Goal: Download file/media

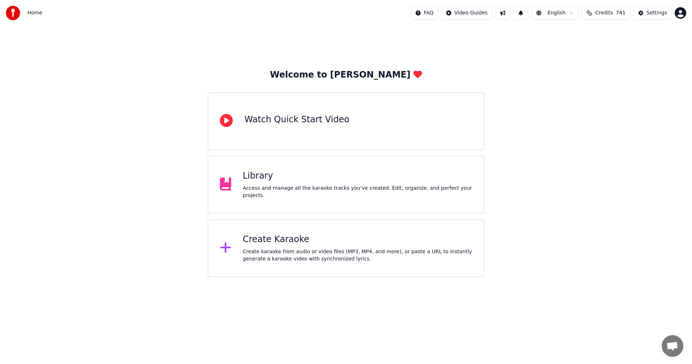
click at [288, 182] on div "Library" at bounding box center [358, 176] width 230 height 12
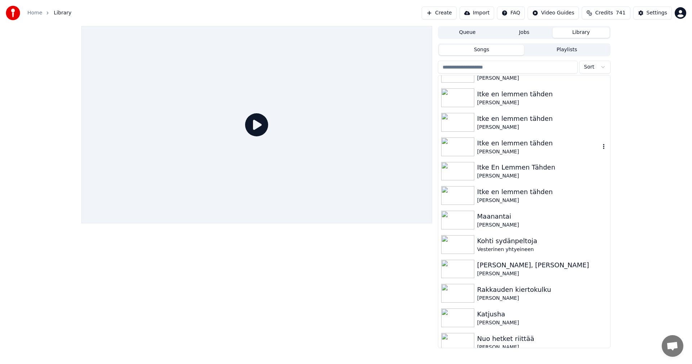
scroll to position [72, 0]
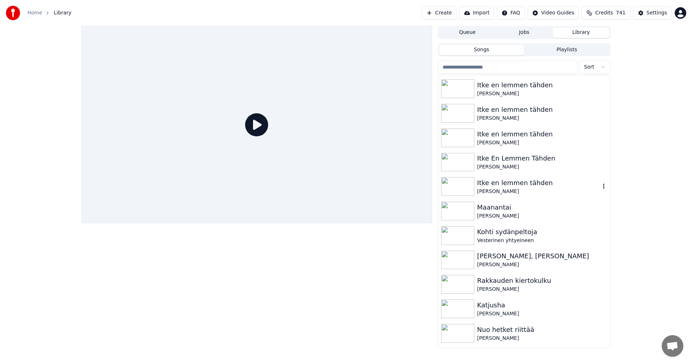
click at [444, 190] on img at bounding box center [457, 186] width 33 height 19
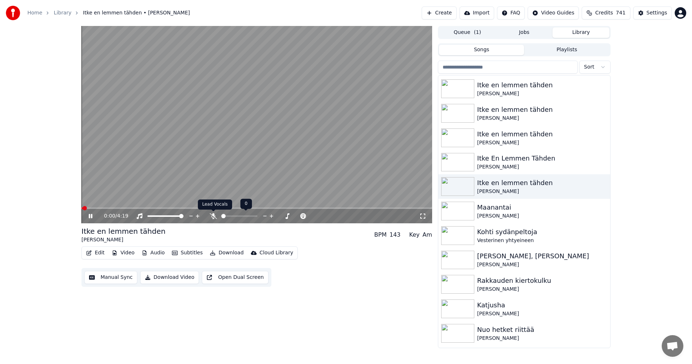
drag, startPoint x: 214, startPoint y: 215, endPoint x: 211, endPoint y: 214, distance: 3.7
click at [215, 215] on icon at bounding box center [213, 216] width 7 height 6
click at [142, 208] on span at bounding box center [257, 207] width 351 height 1
click at [178, 208] on span at bounding box center [257, 207] width 351 height 1
click at [91, 218] on icon at bounding box center [95, 216] width 17 height 6
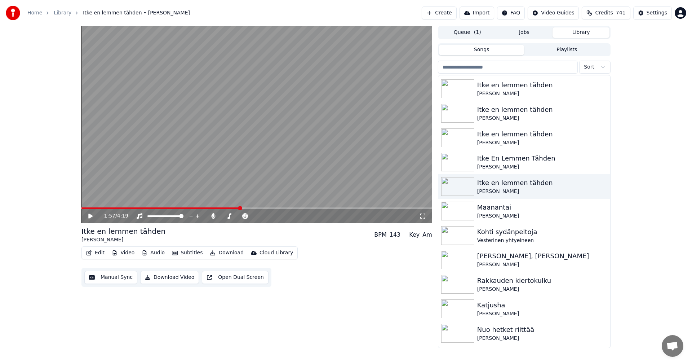
click at [101, 249] on button "Edit" at bounding box center [95, 253] width 24 height 10
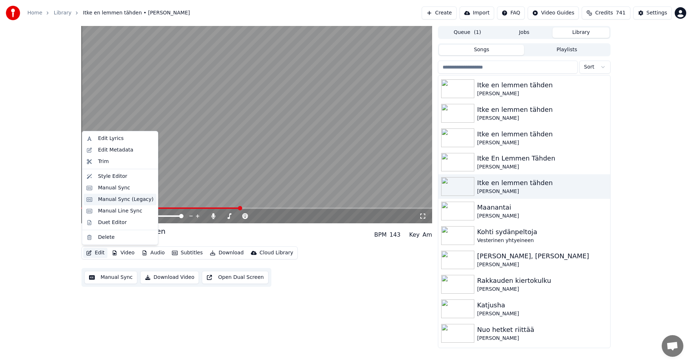
click at [110, 204] on div "Manual Sync (Legacy)" at bounding box center [120, 200] width 73 height 12
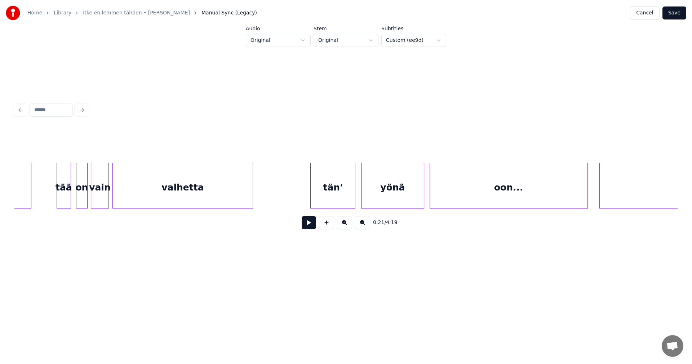
scroll to position [0, 20873]
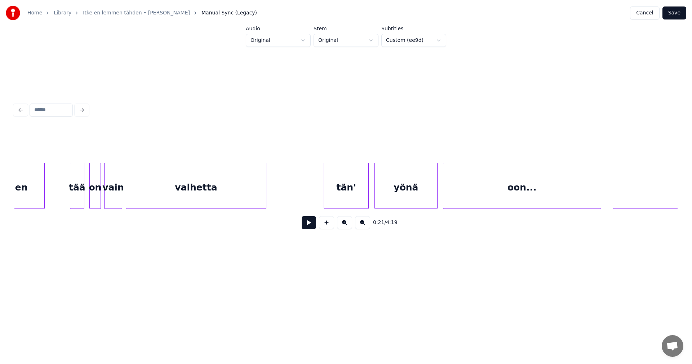
click at [537, 192] on div "oon..." at bounding box center [523, 187] width 158 height 49
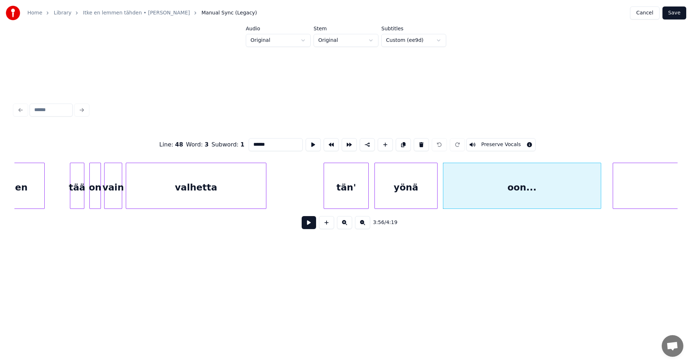
click at [306, 223] on button at bounding box center [309, 222] width 14 height 13
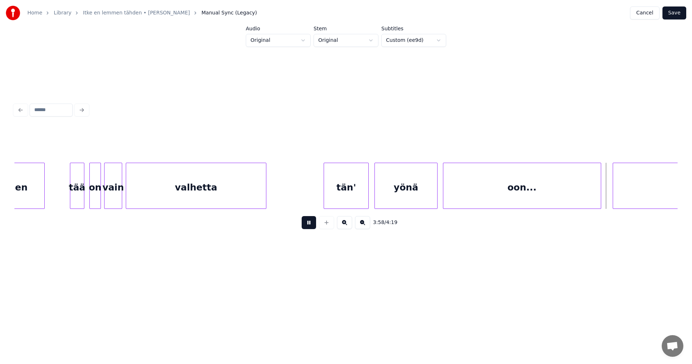
click at [314, 224] on button at bounding box center [309, 222] width 14 height 13
click at [464, 179] on div "oon..." at bounding box center [523, 187] width 158 height 49
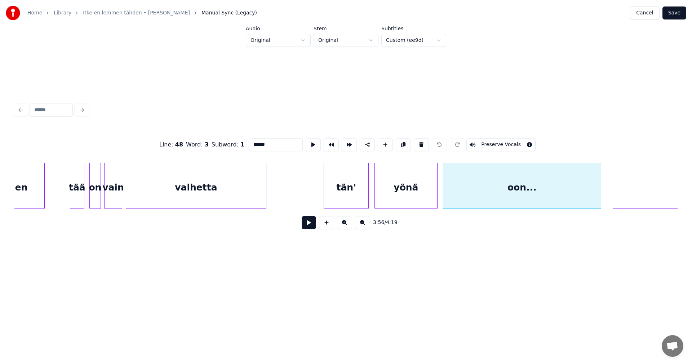
click at [272, 143] on input "******" at bounding box center [276, 144] width 54 height 13
type input "***"
click at [679, 14] on button "Save" at bounding box center [675, 12] width 24 height 13
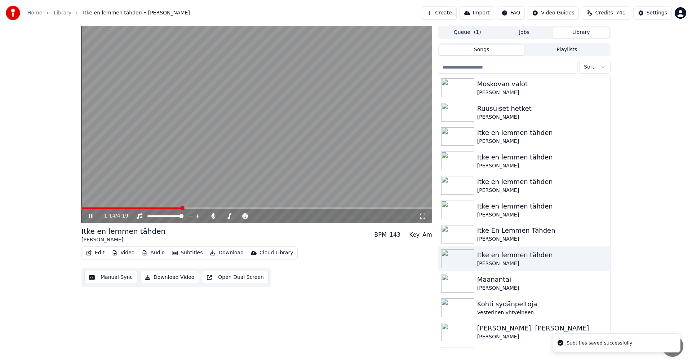
click at [181, 209] on span at bounding box center [257, 207] width 351 height 1
click at [198, 208] on span at bounding box center [257, 207] width 351 height 1
click at [221, 209] on div "1:28 / 4:19" at bounding box center [257, 216] width 351 height 14
click at [221, 206] on video at bounding box center [257, 124] width 351 height 197
click at [221, 208] on span at bounding box center [257, 207] width 351 height 1
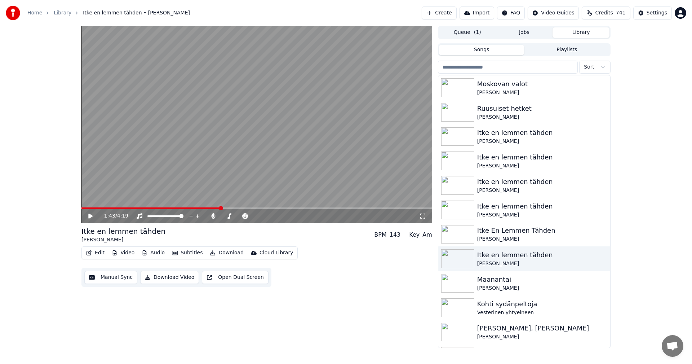
click at [89, 219] on icon at bounding box center [95, 216] width 17 height 6
click at [139, 208] on span at bounding box center [161, 207] width 158 height 1
click at [160, 208] on span at bounding box center [257, 207] width 351 height 1
click at [183, 208] on span at bounding box center [257, 207] width 351 height 1
click at [203, 208] on span at bounding box center [257, 207] width 351 height 1
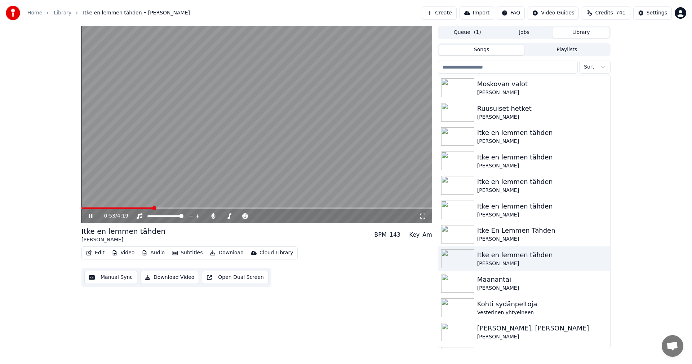
click at [153, 208] on span at bounding box center [118, 207] width 72 height 1
click at [138, 208] on span at bounding box center [110, 207] width 57 height 1
click at [160, 206] on video at bounding box center [257, 124] width 351 height 197
click at [162, 207] on span at bounding box center [257, 207] width 351 height 1
click at [93, 213] on icon at bounding box center [95, 216] width 17 height 6
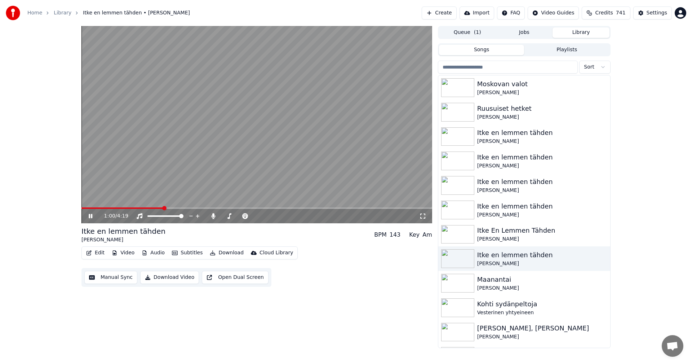
click at [188, 208] on span at bounding box center [257, 207] width 351 height 1
click at [124, 208] on span at bounding box center [136, 207] width 109 height 1
click at [144, 208] on span at bounding box center [257, 207] width 351 height 1
click at [93, 216] on icon at bounding box center [95, 216] width 17 height 6
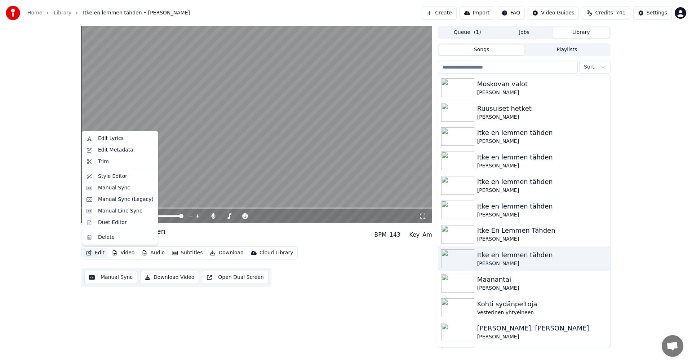
click at [98, 252] on button "Edit" at bounding box center [95, 253] width 24 height 10
click at [119, 197] on div "Manual Sync (Legacy)" at bounding box center [126, 199] width 56 height 7
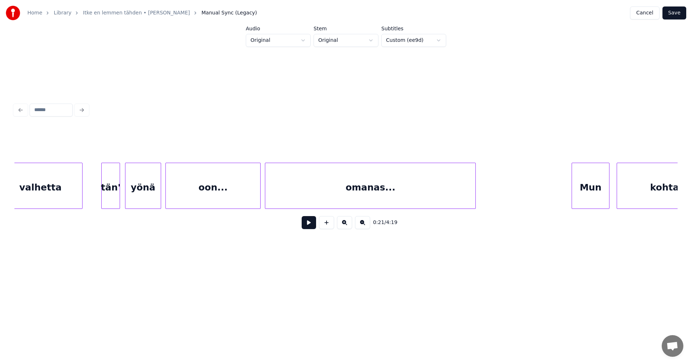
scroll to position [0, 10002]
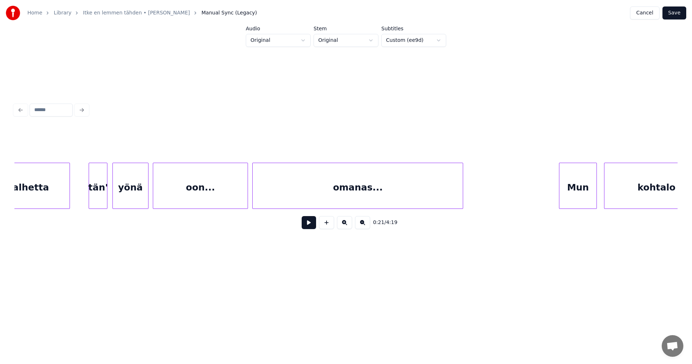
click at [235, 186] on div "oon..." at bounding box center [200, 187] width 94 height 49
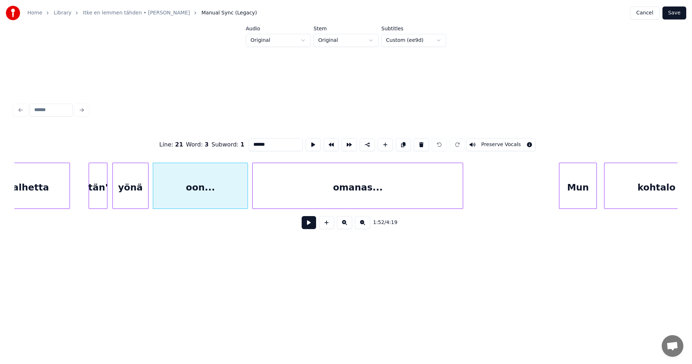
click at [278, 145] on input "******" at bounding box center [276, 144] width 54 height 13
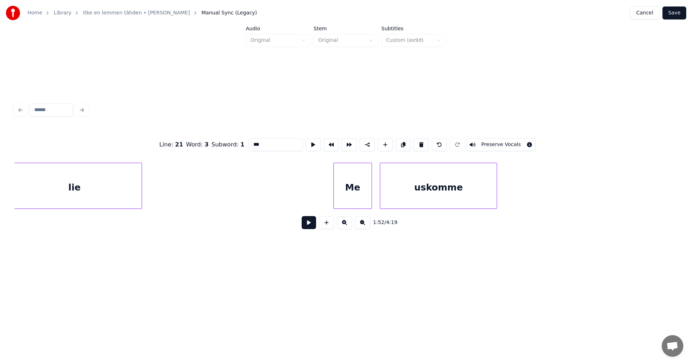
scroll to position [0, 3874]
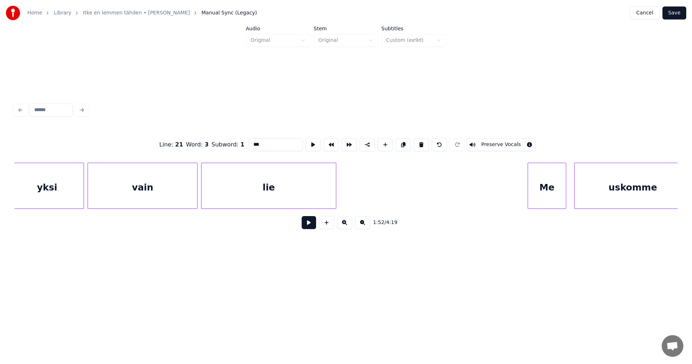
type input "***"
click at [682, 12] on button "Save" at bounding box center [675, 12] width 24 height 13
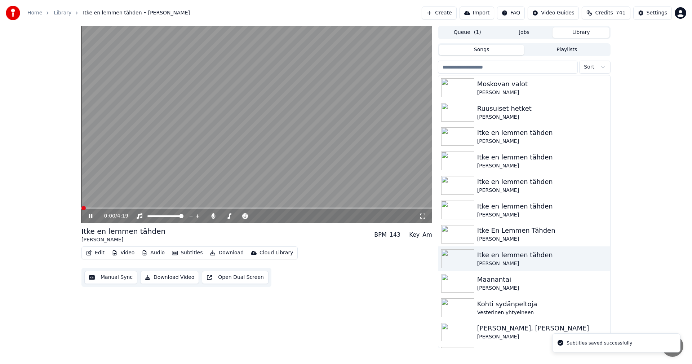
click at [136, 206] on video at bounding box center [257, 124] width 351 height 197
click at [179, 209] on span at bounding box center [257, 207] width 351 height 1
click at [92, 218] on icon at bounding box center [95, 216] width 17 height 6
click at [205, 208] on span at bounding box center [257, 207] width 351 height 1
click at [92, 217] on icon at bounding box center [91, 216] width 4 height 4
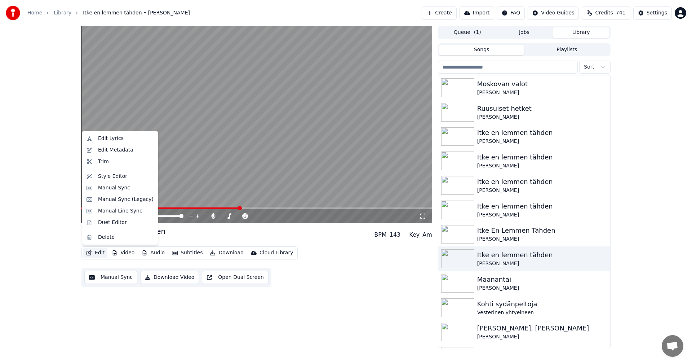
click at [104, 255] on button "Edit" at bounding box center [95, 253] width 24 height 10
click at [136, 199] on div "Manual Sync (Legacy)" at bounding box center [126, 199] width 56 height 7
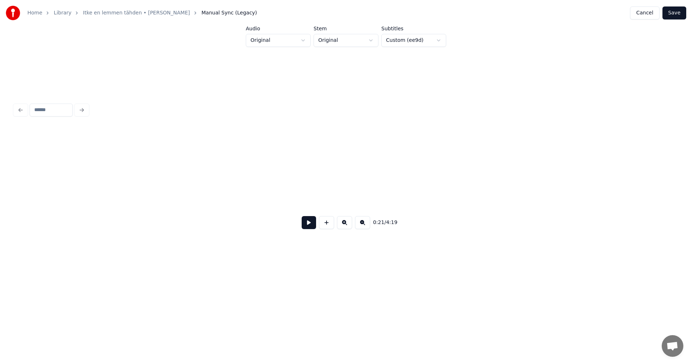
scroll to position [0, 1939]
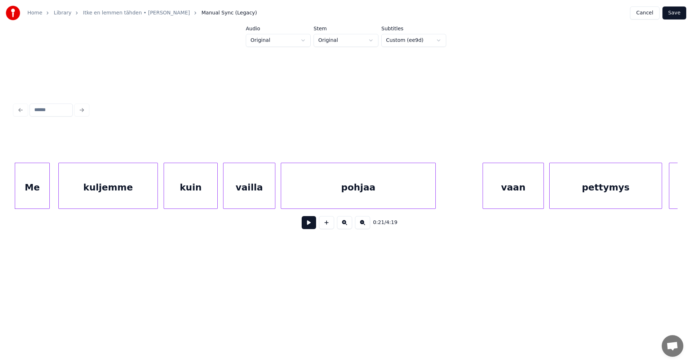
drag, startPoint x: 89, startPoint y: 212, endPoint x: 181, endPoint y: 216, distance: 91.7
click at [202, 216] on div "0:21 / 4:19" at bounding box center [346, 222] width 664 height 27
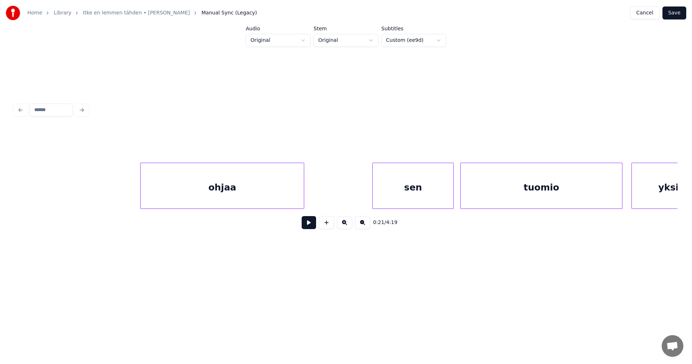
scroll to position [0, 3433]
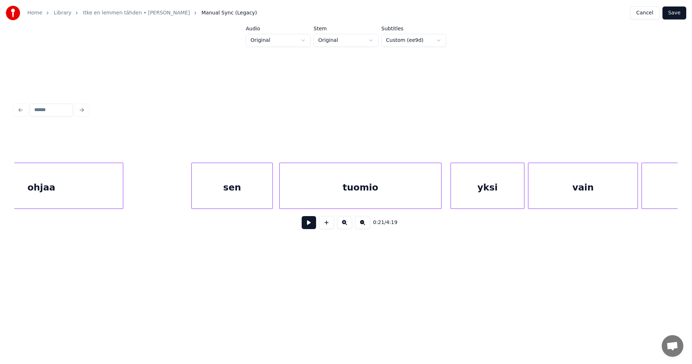
click at [56, 107] on input at bounding box center [51, 110] width 43 height 13
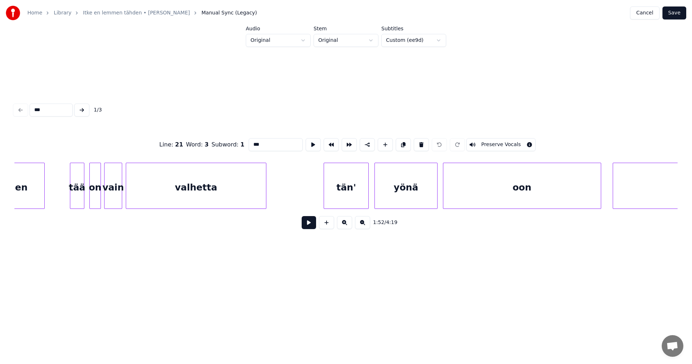
scroll to position [0, 20990]
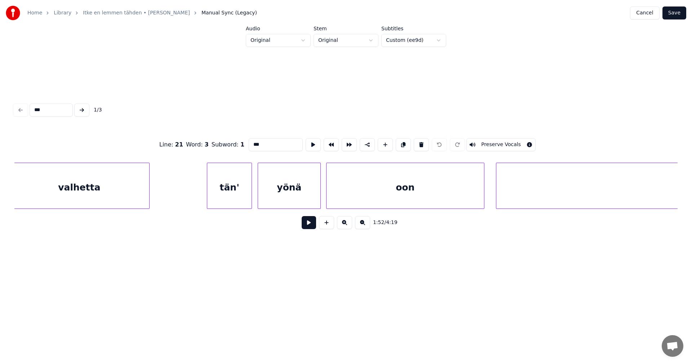
type input "***"
click at [679, 13] on button "Save" at bounding box center [675, 12] width 24 height 13
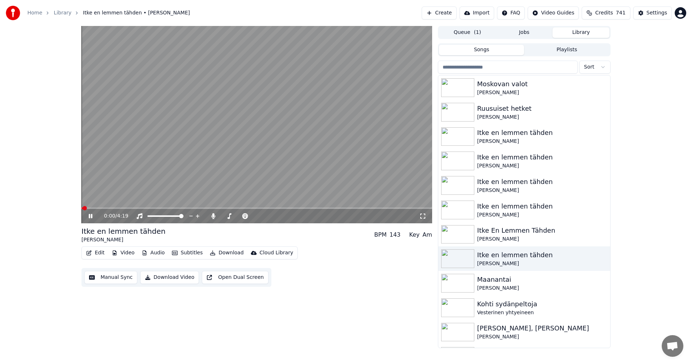
click at [89, 216] on icon at bounding box center [91, 216] width 4 height 4
click at [214, 216] on icon at bounding box center [213, 216] width 4 height 6
click at [216, 252] on button "Download" at bounding box center [227, 253] width 40 height 10
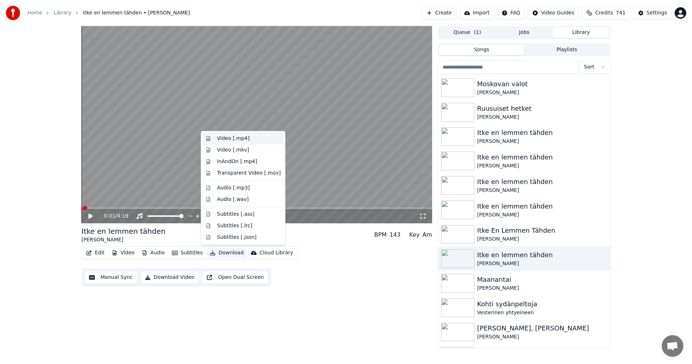
click at [235, 136] on div "Video [.mp4]" at bounding box center [233, 138] width 32 height 7
